Goal: Information Seeking & Learning: Learn about a topic

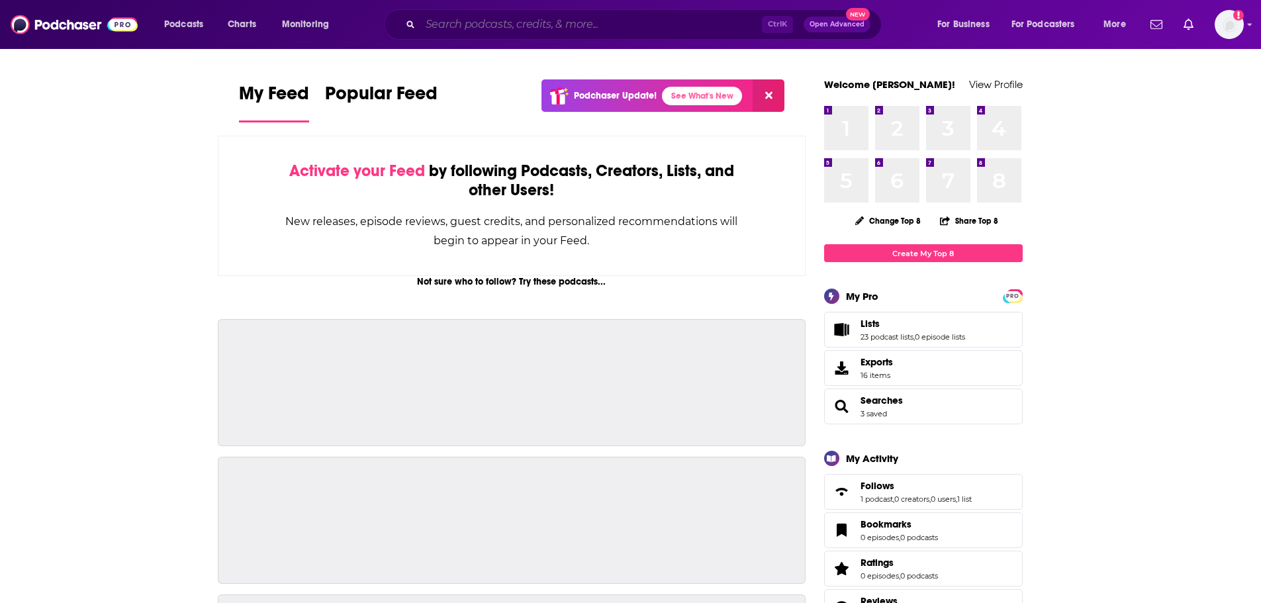
click at [484, 25] on input "Search podcasts, credits, & more..." at bounding box center [591, 24] width 342 height 21
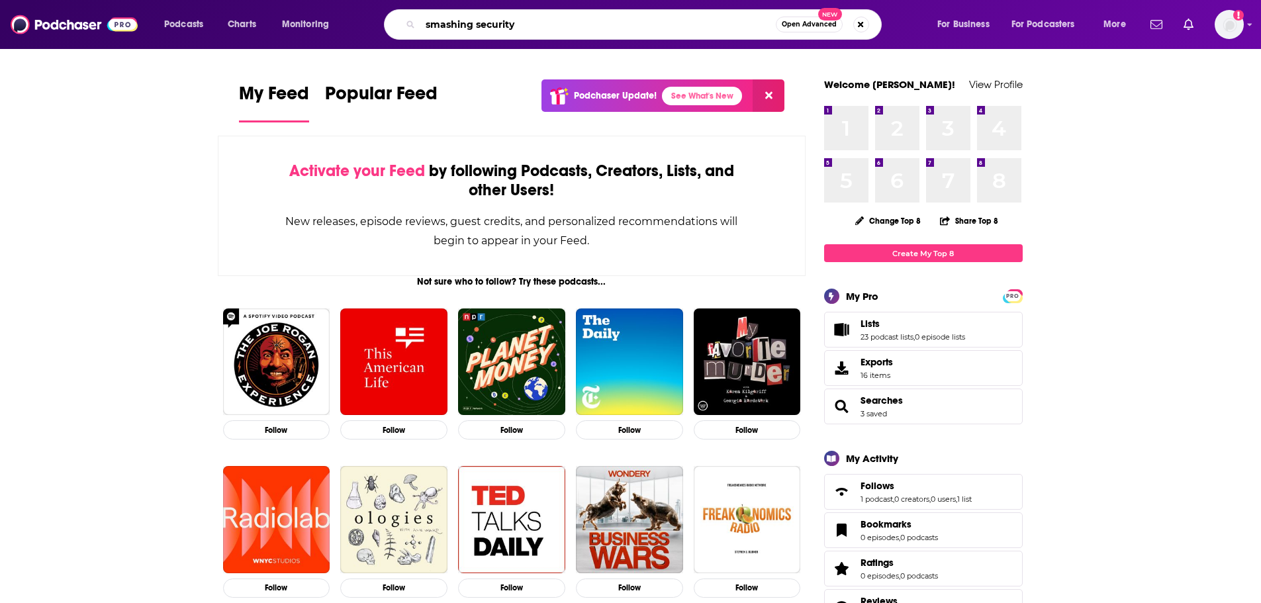
type input "smashing security"
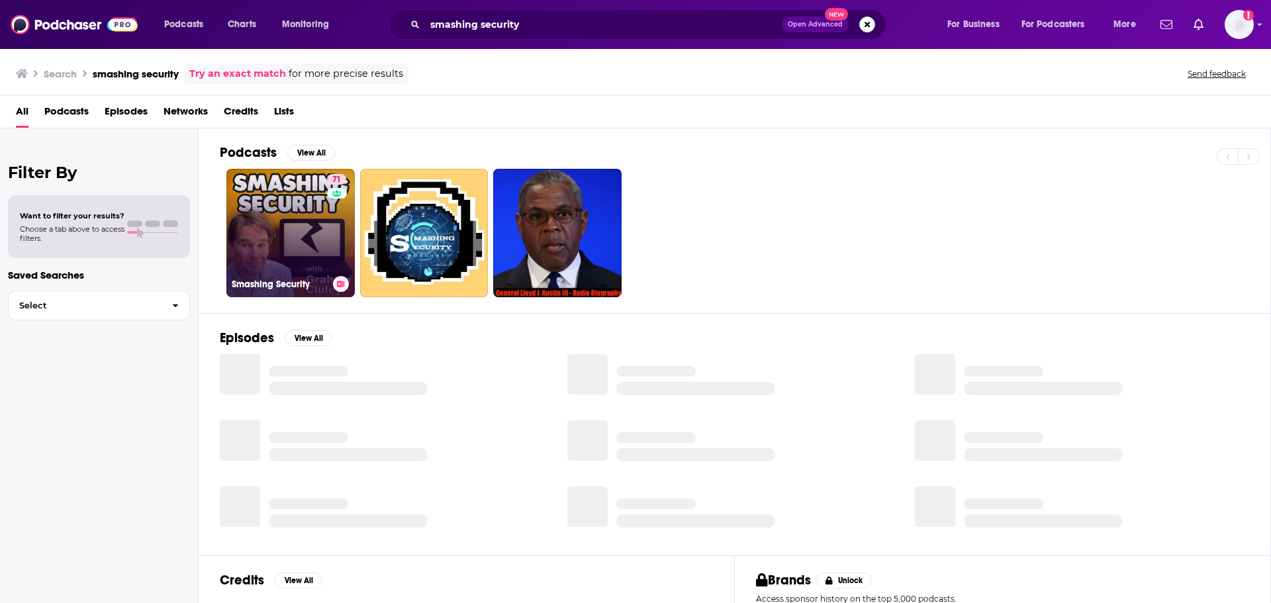
click at [293, 206] on link "71 Smashing Security" at bounding box center [290, 233] width 128 height 128
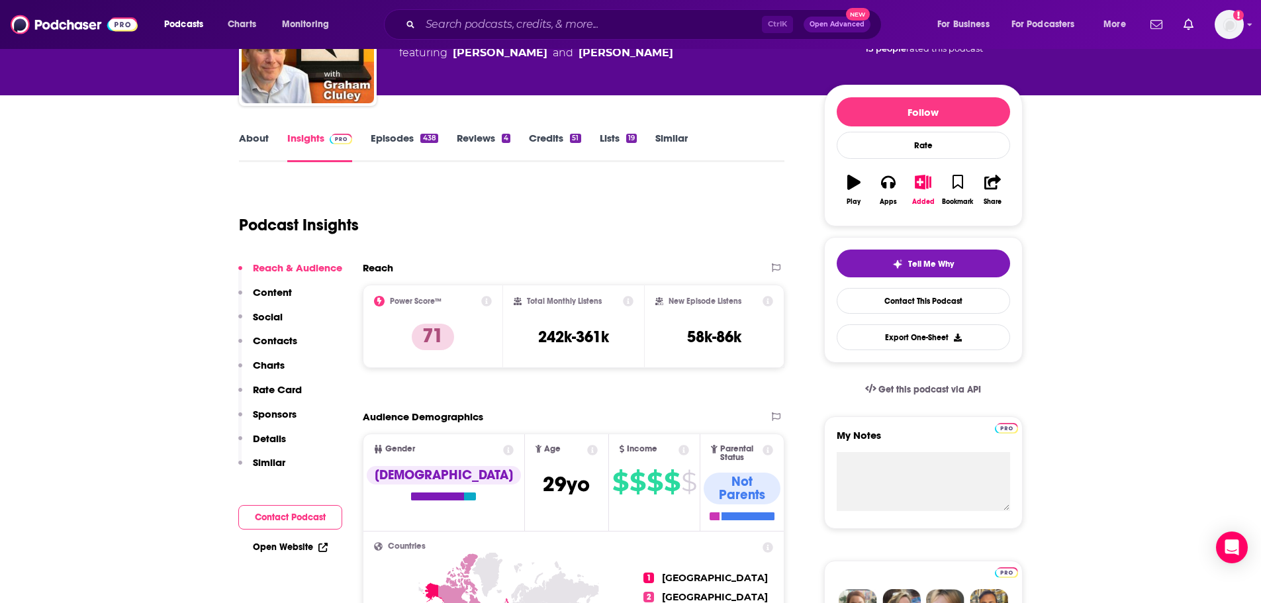
scroll to position [132, 0]
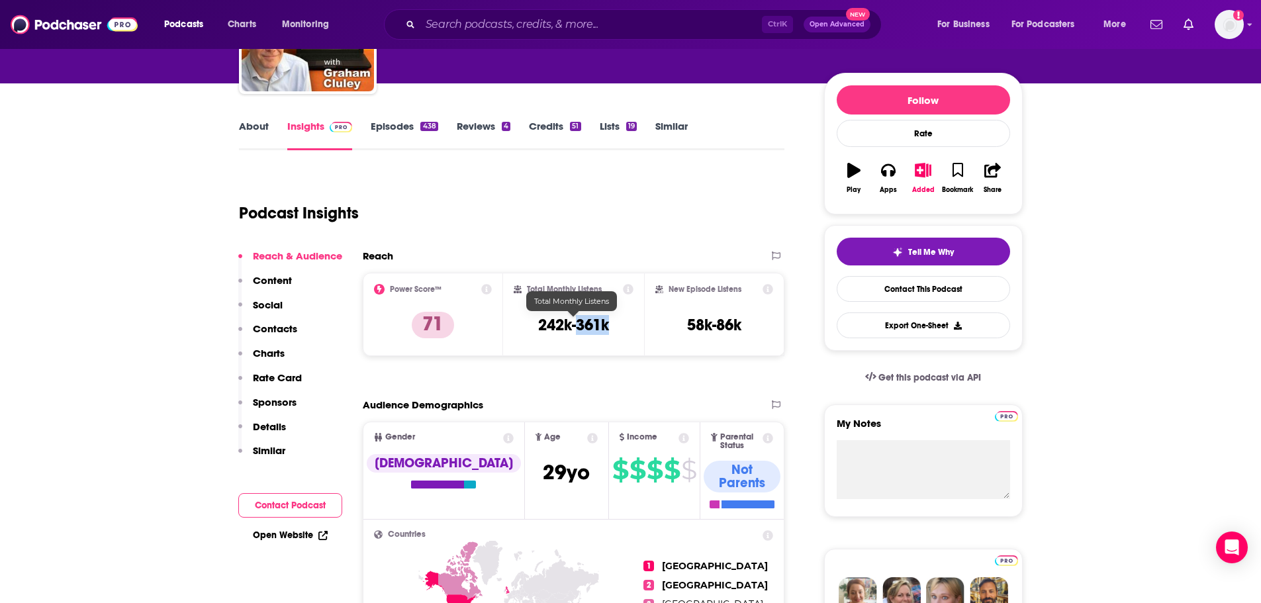
drag, startPoint x: 613, startPoint y: 328, endPoint x: 578, endPoint y: 330, distance: 35.2
click at [578, 330] on div "Total Monthly Listens 242k-361k" at bounding box center [574, 314] width 120 height 61
copy h3 "361k"
